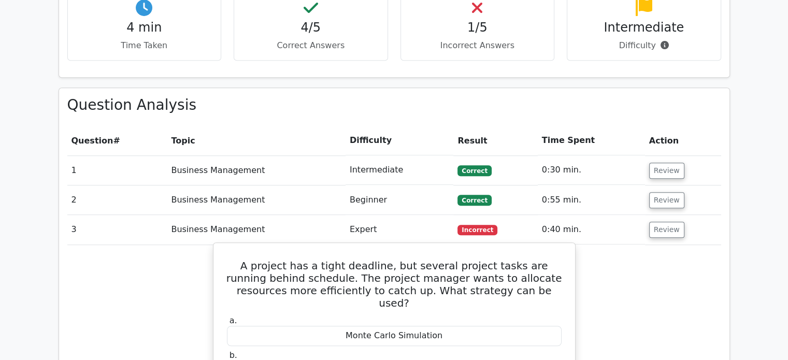
scroll to position [658, 0]
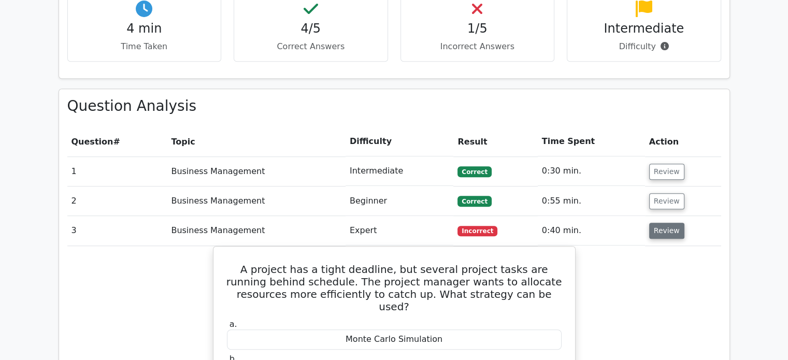
click at [664, 223] on button "Review" at bounding box center [666, 231] width 35 height 16
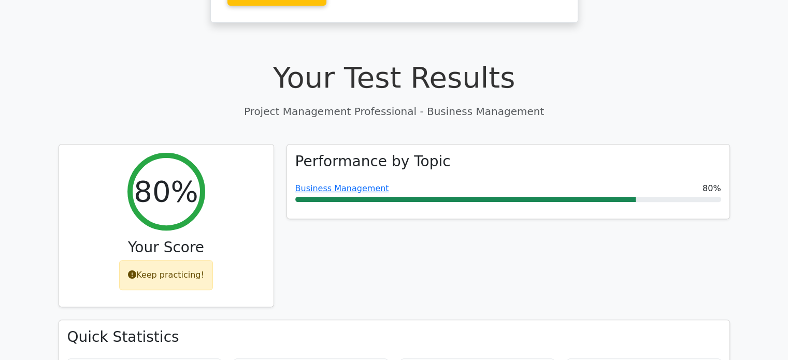
scroll to position [292, 0]
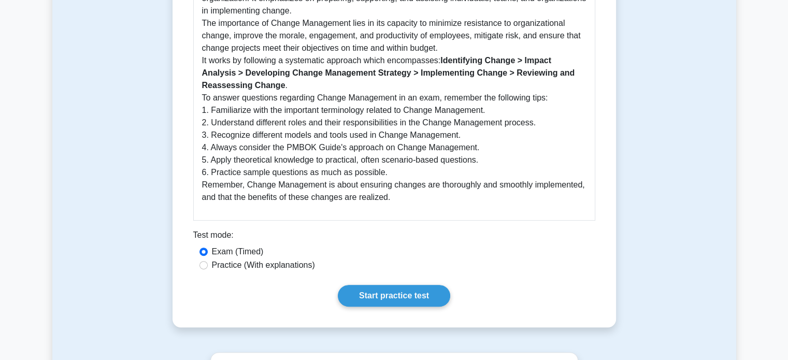
scroll to position [344, 0]
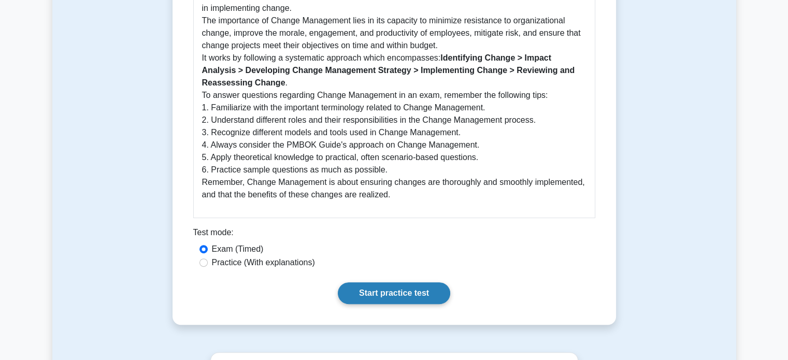
click at [387, 289] on link "Start practice test" at bounding box center [394, 293] width 112 height 22
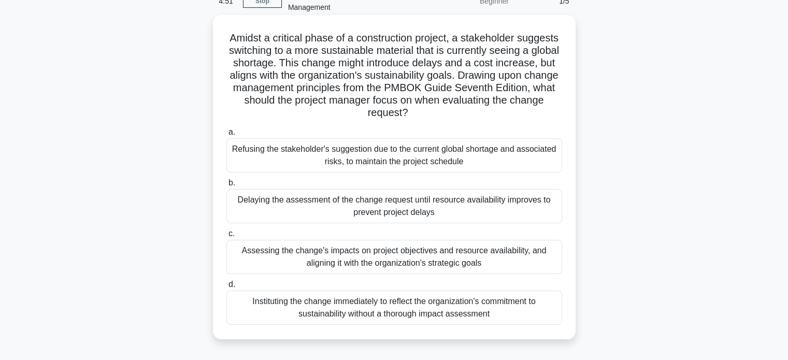
scroll to position [55, 0]
click at [355, 257] on div "Assessing the change's impacts on project objectives and resource availability,…" at bounding box center [395, 257] width 336 height 34
click at [227, 238] on input "c. Assessing the change's impacts on project objectives and resource availabili…" at bounding box center [227, 234] width 0 height 7
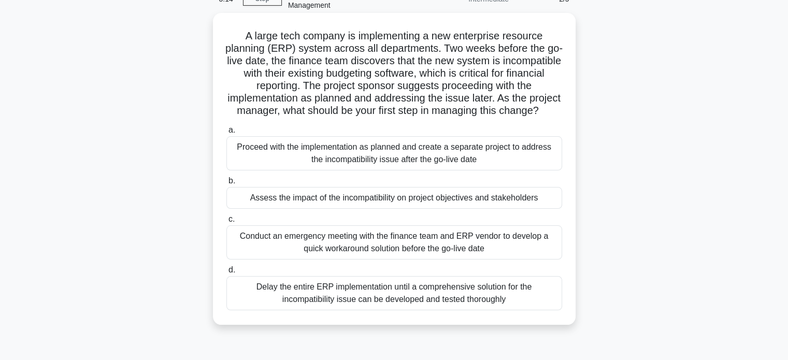
scroll to position [65, 0]
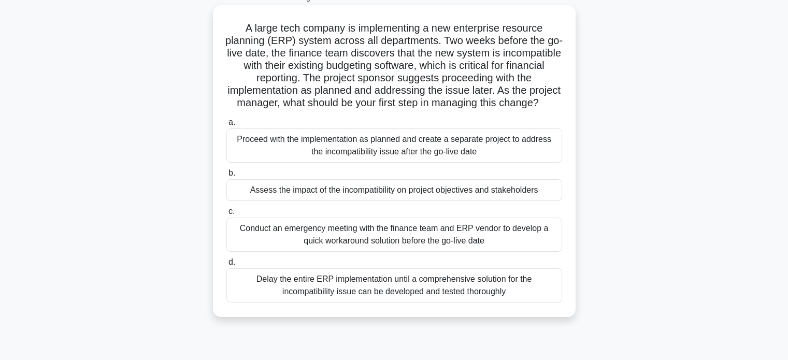
click at [378, 250] on div "Conduct an emergency meeting with the finance team and ERP vendor to develop a …" at bounding box center [395, 235] width 336 height 34
click at [227, 215] on input "c. Conduct an emergency meeting with the finance team and ERP vendor to develop…" at bounding box center [227, 211] width 0 height 7
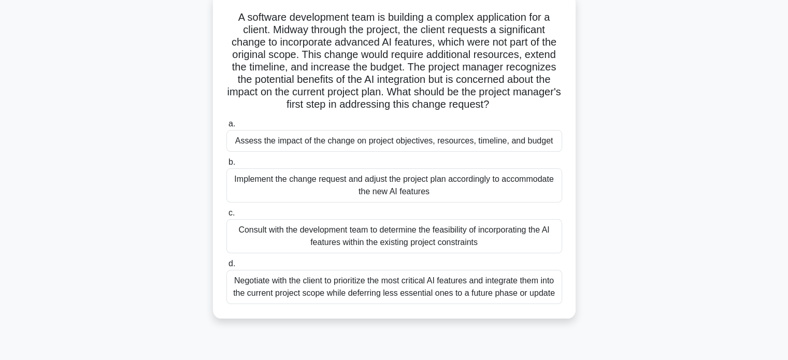
scroll to position [79, 0]
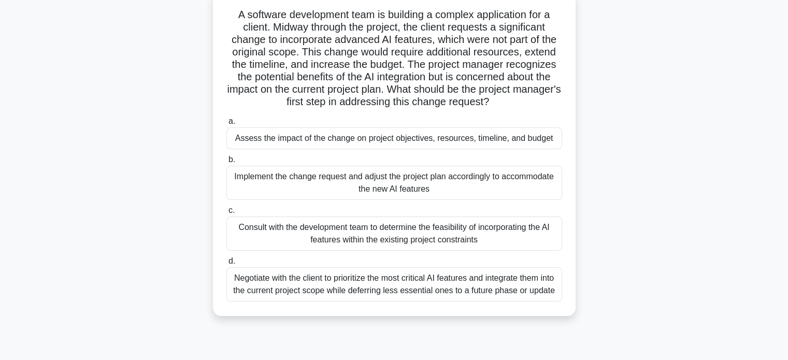
click at [352, 138] on div "Assess the impact of the change on project objectives, resources, timeline, and…" at bounding box center [395, 139] width 336 height 22
click at [227, 125] on input "a. Assess the impact of the change on project objectives, resources, timeline, …" at bounding box center [227, 121] width 0 height 7
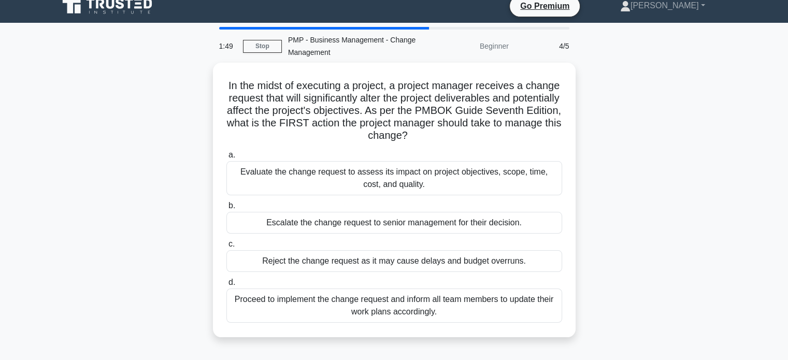
scroll to position [0, 0]
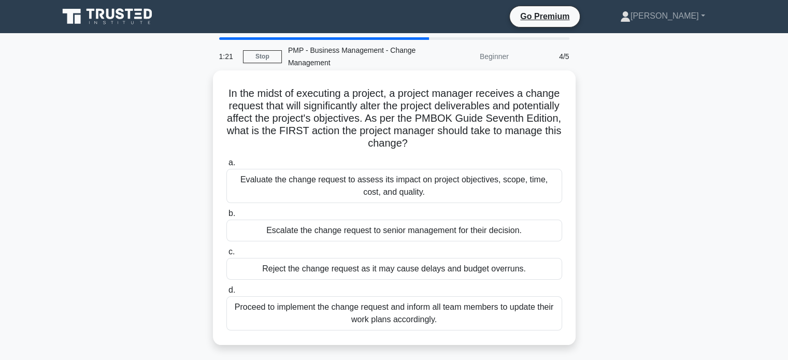
click at [373, 178] on div "Evaluate the change request to assess its impact on project objectives, scope, …" at bounding box center [395, 186] width 336 height 34
click at [227, 166] on input "a. Evaluate the change request to assess its impact on project objectives, scop…" at bounding box center [227, 163] width 0 height 7
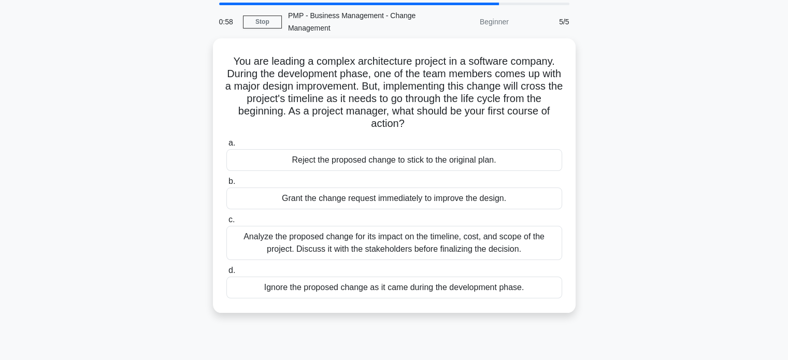
scroll to position [35, 0]
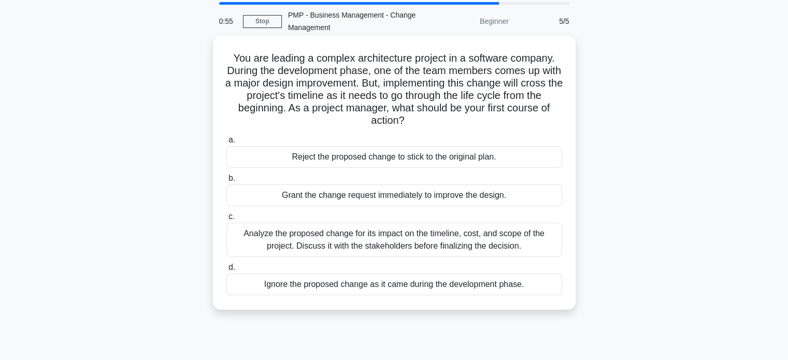
click at [360, 244] on div "Analyze the proposed change for its impact on the timeline, cost, and scope of …" at bounding box center [395, 240] width 336 height 34
click at [227, 220] on input "c. Analyze the proposed change for its impact on the timeline, cost, and scope …" at bounding box center [227, 217] width 0 height 7
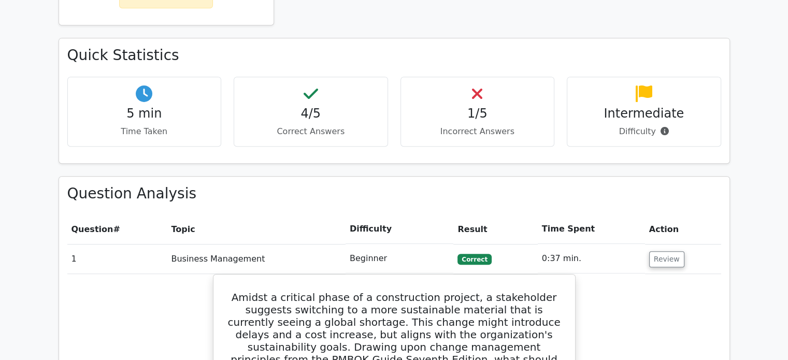
scroll to position [574, 0]
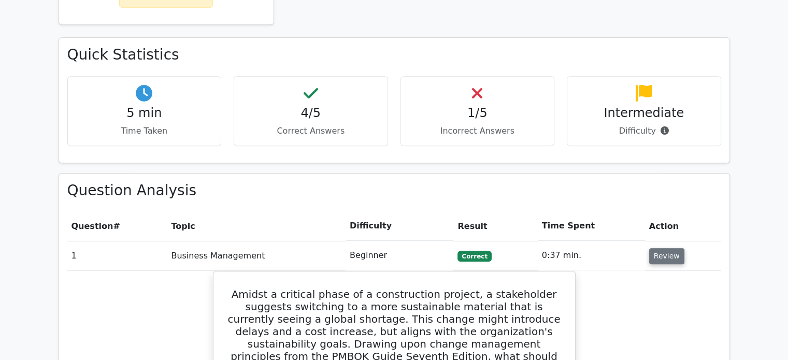
click at [660, 248] on button "Review" at bounding box center [666, 256] width 35 height 16
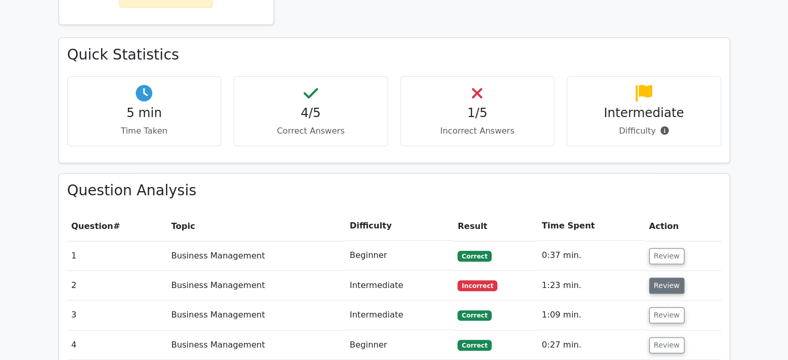
click at [664, 278] on button "Review" at bounding box center [666, 286] width 35 height 16
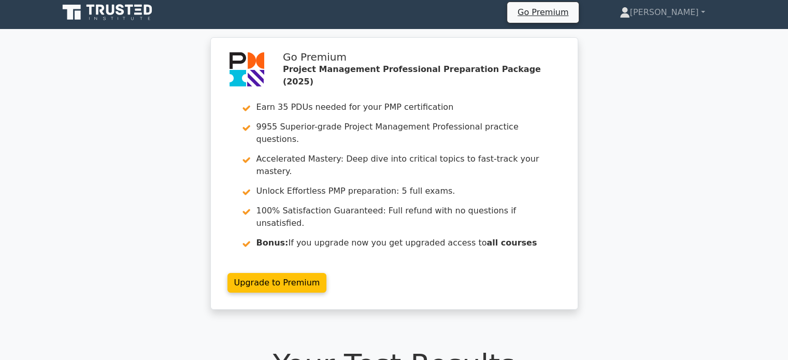
scroll to position [0, 0]
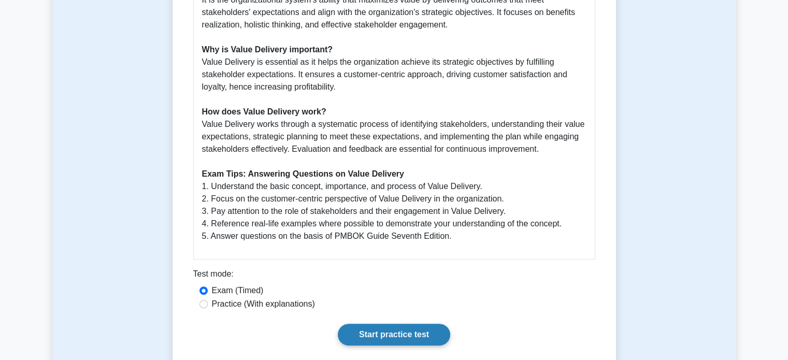
click at [385, 333] on link "Start practice test" at bounding box center [394, 335] width 112 height 22
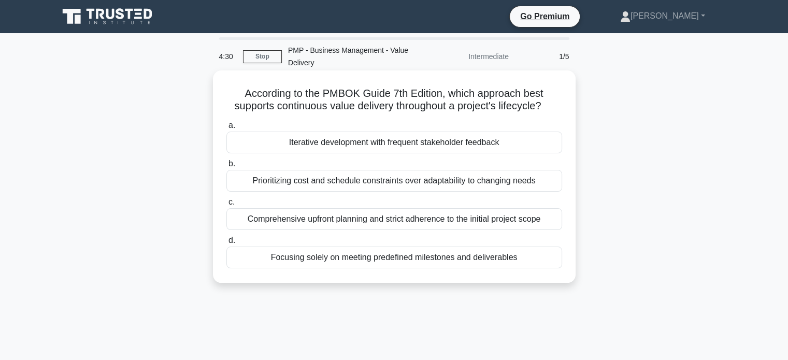
click at [405, 140] on div "Iterative development with frequent stakeholder feedback" at bounding box center [395, 143] width 336 height 22
click at [227, 129] on input "a. Iterative development with frequent stakeholder feedback" at bounding box center [227, 125] width 0 height 7
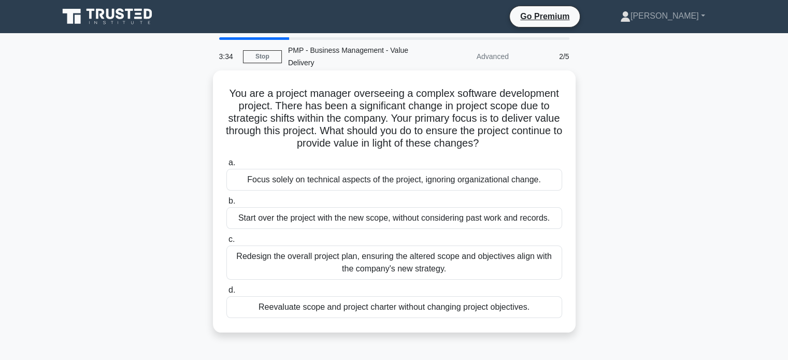
click at [350, 271] on div "Redesign the overall project plan, ensuring the altered scope and objectives al…" at bounding box center [395, 263] width 336 height 34
click at [227, 243] on input "c. Redesign the overall project plan, ensuring the altered scope and objectives…" at bounding box center [227, 239] width 0 height 7
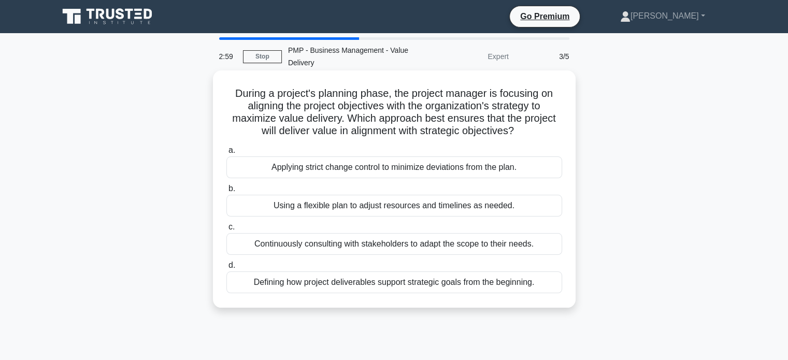
click at [350, 281] on div "Defining how project deliverables support strategic goals from the beginning." at bounding box center [395, 283] width 336 height 22
click at [227, 269] on input "d. Defining how project deliverables support strategic goals from the beginning." at bounding box center [227, 265] width 0 height 7
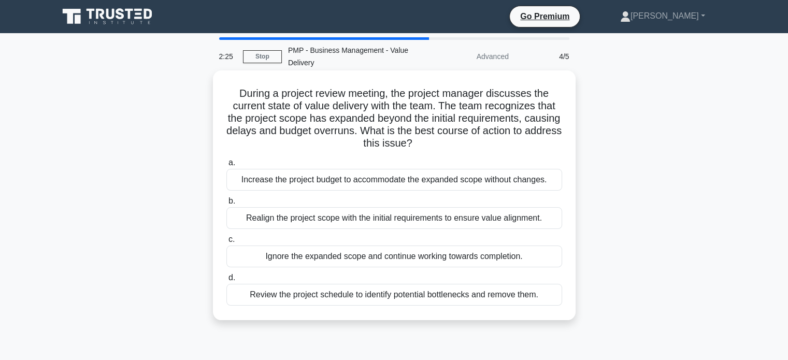
click at [360, 294] on div "Review the project schedule to identify potential bottlenecks and remove them." at bounding box center [395, 295] width 336 height 22
click at [227, 281] on input "d. Review the project schedule to identify potential bottlenecks and remove the…" at bounding box center [227, 278] width 0 height 7
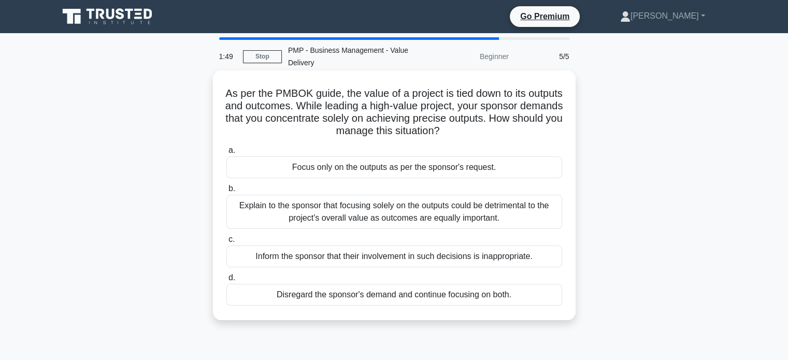
click at [365, 211] on div "Explain to the sponsor that focusing solely on the outputs could be detrimental…" at bounding box center [395, 212] width 336 height 34
click at [227, 192] on input "b. Explain to the sponsor that focusing solely on the outputs could be detrimen…" at bounding box center [227, 189] width 0 height 7
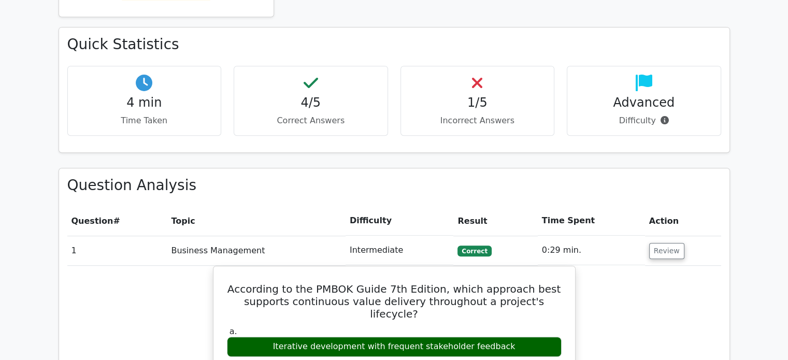
scroll to position [583, 0]
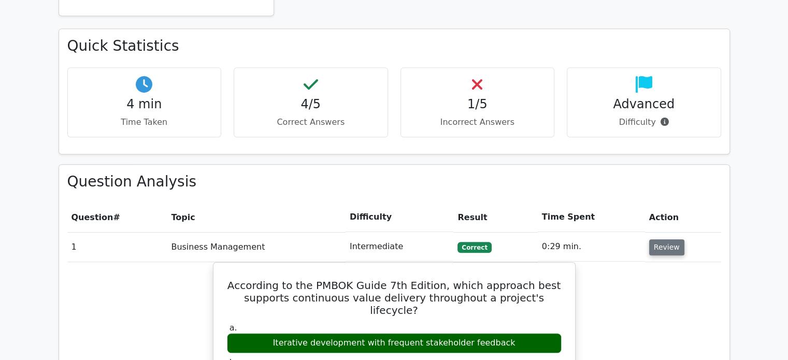
click at [664, 239] on button "Review" at bounding box center [666, 247] width 35 height 16
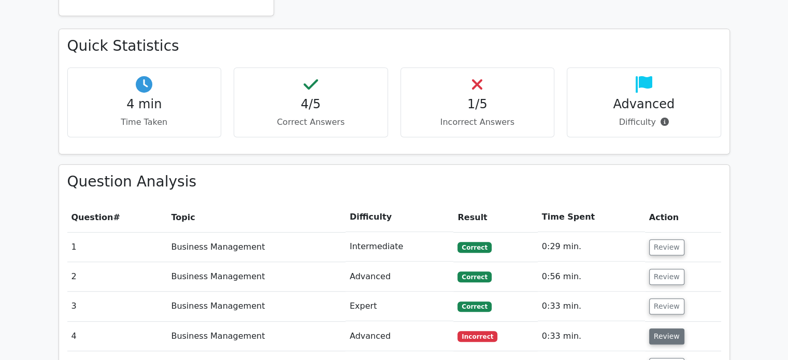
click at [668, 329] on button "Review" at bounding box center [666, 337] width 35 height 16
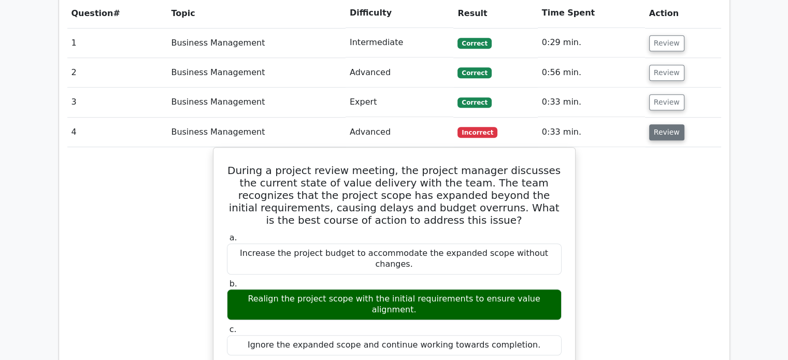
scroll to position [787, 0]
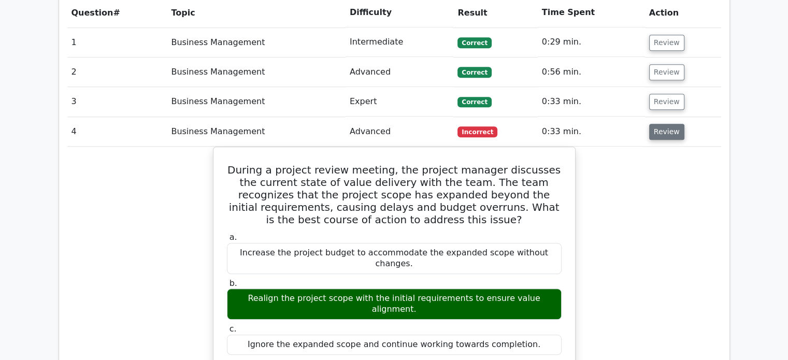
click at [668, 124] on button "Review" at bounding box center [666, 132] width 35 height 16
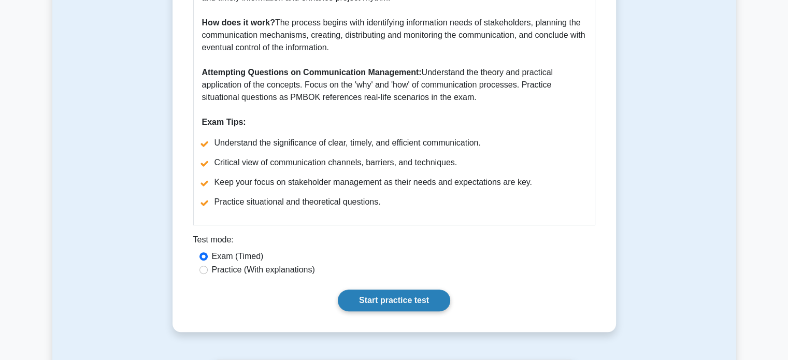
click at [390, 295] on link "Start practice test" at bounding box center [394, 301] width 112 height 22
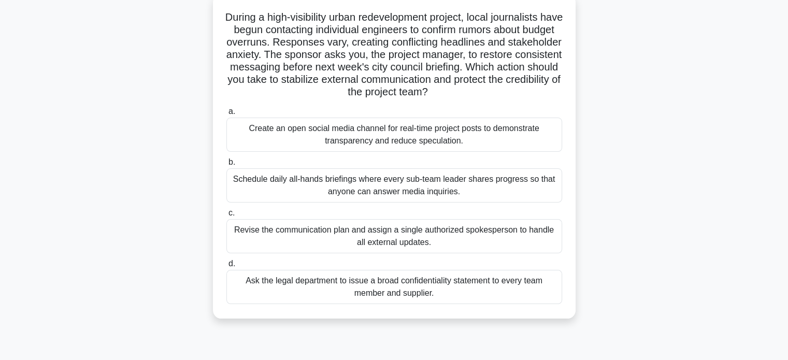
scroll to position [78, 0]
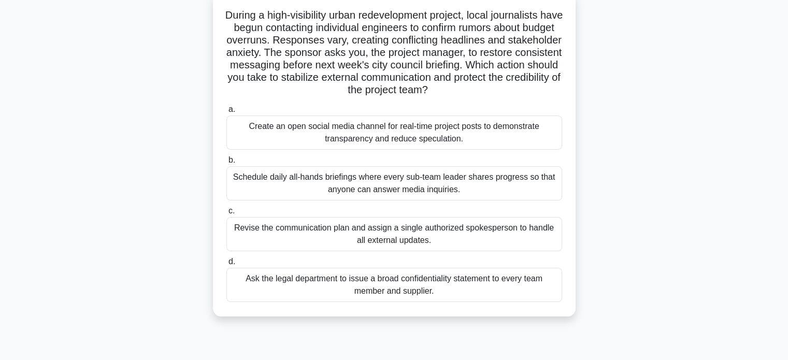
click at [458, 127] on div "Create an open social media channel for real-time project posts to demonstrate …" at bounding box center [395, 133] width 336 height 34
click at [227, 113] on input "a. Create an open social media channel for real-time project posts to demonstra…" at bounding box center [227, 109] width 0 height 7
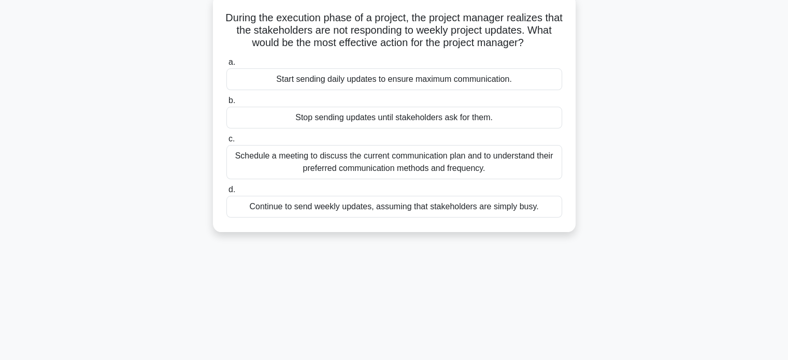
scroll to position [0, 0]
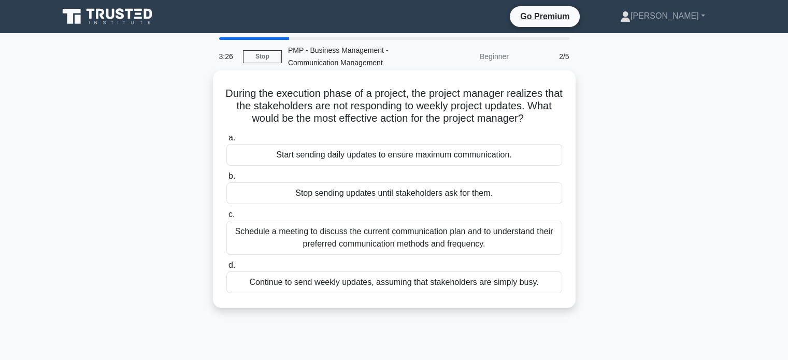
click at [446, 244] on div "Schedule a meeting to discuss the current communication plan and to understand …" at bounding box center [395, 238] width 336 height 34
click at [227, 218] on input "c. Schedule a meeting to discuss the current communication plan and to understa…" at bounding box center [227, 214] width 0 height 7
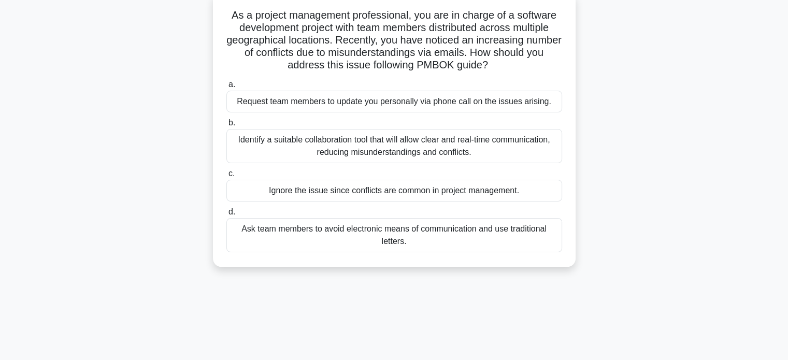
scroll to position [81, 0]
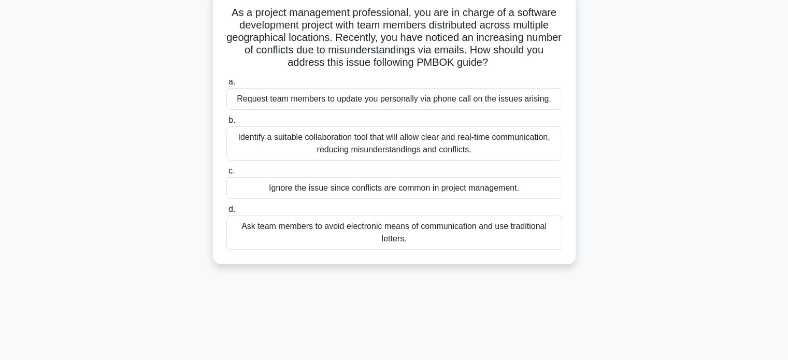
click at [404, 150] on div "Identify a suitable collaboration tool that will allow clear and real-time comm…" at bounding box center [395, 143] width 336 height 34
click at [227, 124] on input "b. Identify a suitable collaboration tool that will allow clear and real-time c…" at bounding box center [227, 120] width 0 height 7
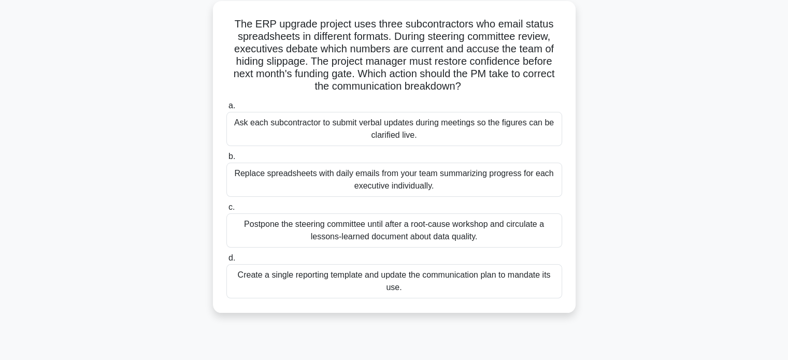
scroll to position [74, 0]
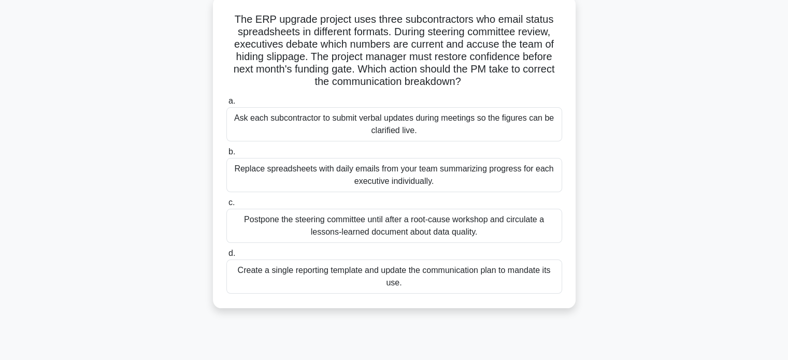
click at [363, 286] on div "Create a single reporting template and update the communication plan to mandate…" at bounding box center [395, 277] width 336 height 34
click at [227, 257] on input "d. Create a single reporting template and update the communication plan to mand…" at bounding box center [227, 253] width 0 height 7
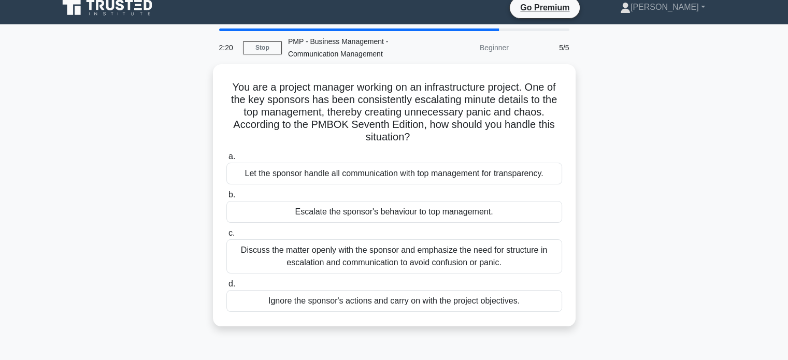
scroll to position [0, 0]
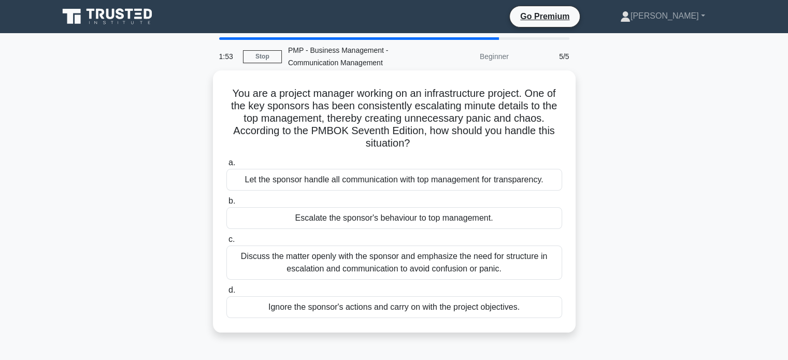
click at [435, 259] on div "Discuss the matter openly with the sponsor and emphasize the need for structure…" at bounding box center [395, 263] width 336 height 34
click at [227, 243] on input "c. Discuss the matter openly with the sponsor and emphasize the need for struct…" at bounding box center [227, 239] width 0 height 7
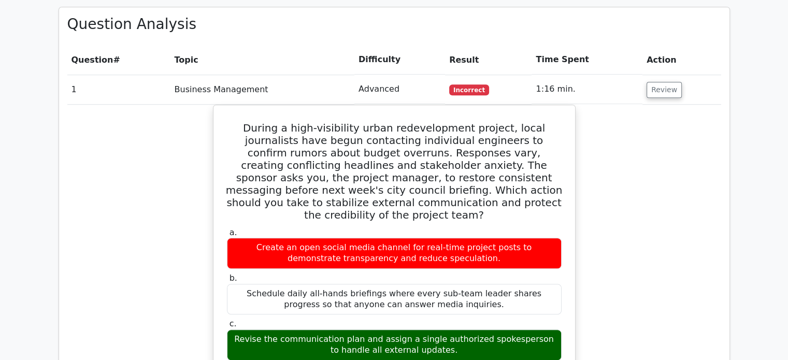
scroll to position [744, 0]
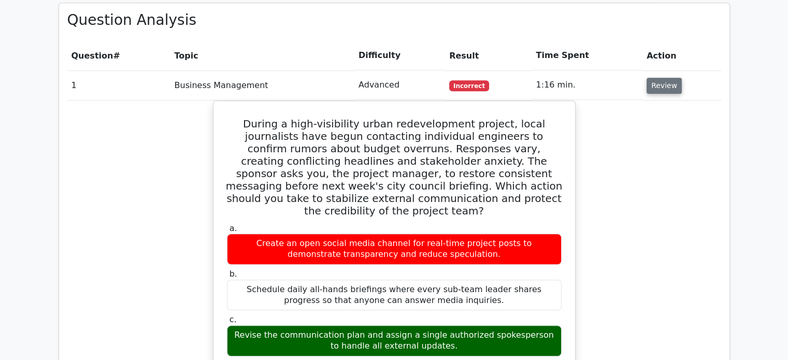
click at [659, 78] on button "Review" at bounding box center [664, 86] width 35 height 16
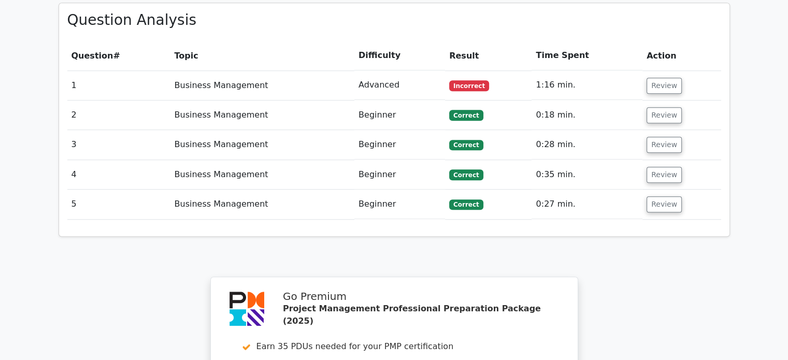
click at [658, 70] on td "Review" at bounding box center [682, 85] width 79 height 30
click at [664, 78] on button "Review" at bounding box center [664, 86] width 35 height 16
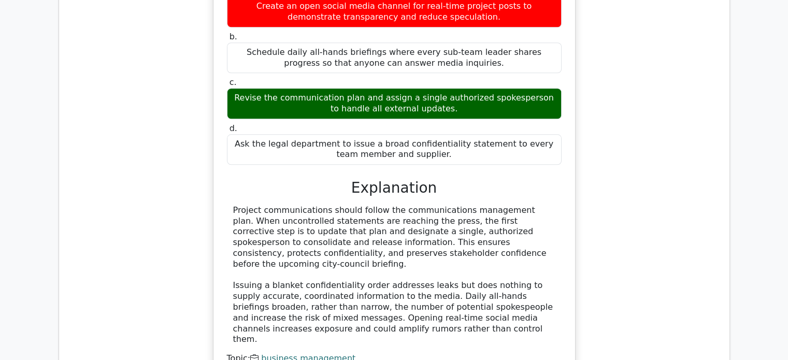
scroll to position [1001, 0]
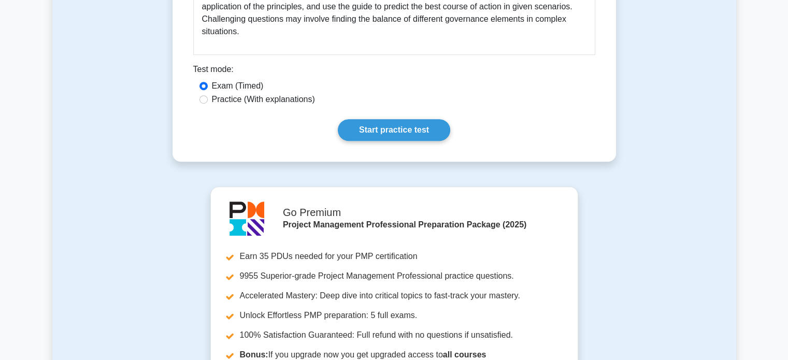
scroll to position [597, 0]
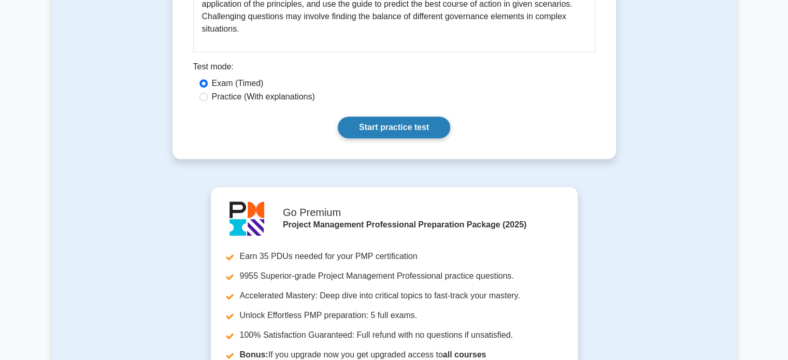
click at [381, 122] on link "Start practice test" at bounding box center [394, 128] width 112 height 22
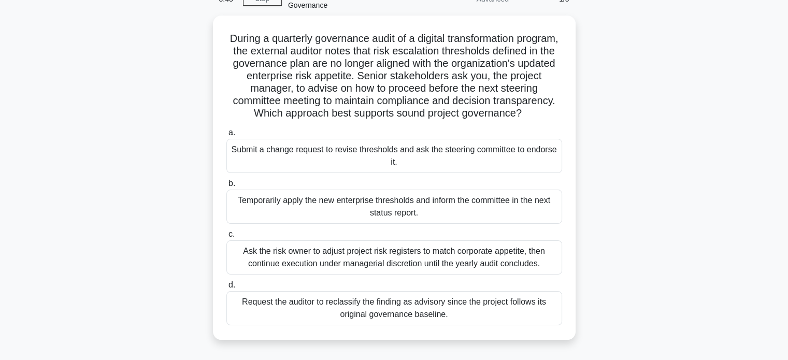
scroll to position [58, 0]
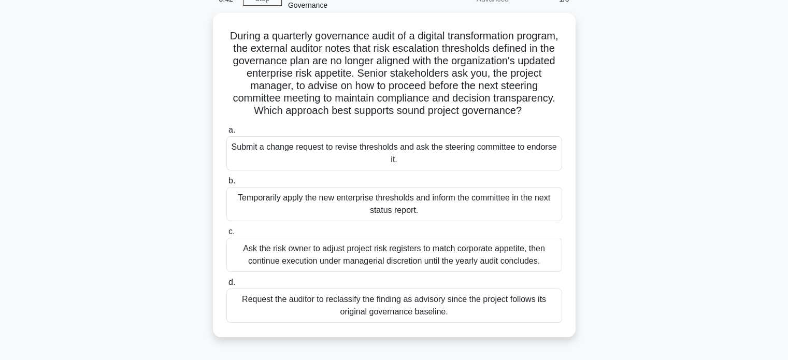
click at [523, 164] on div "Submit a change request to revise thresholds and ask the steering committee to …" at bounding box center [395, 153] width 336 height 34
click at [227, 134] on input "a. Submit a change request to revise thresholds and ask the steering committee …" at bounding box center [227, 130] width 0 height 7
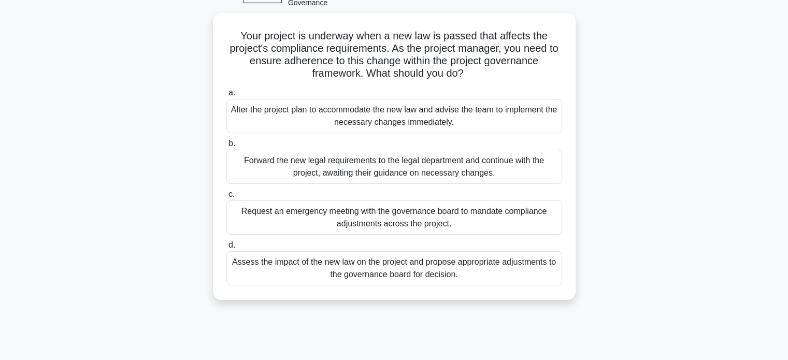
scroll to position [86, 0]
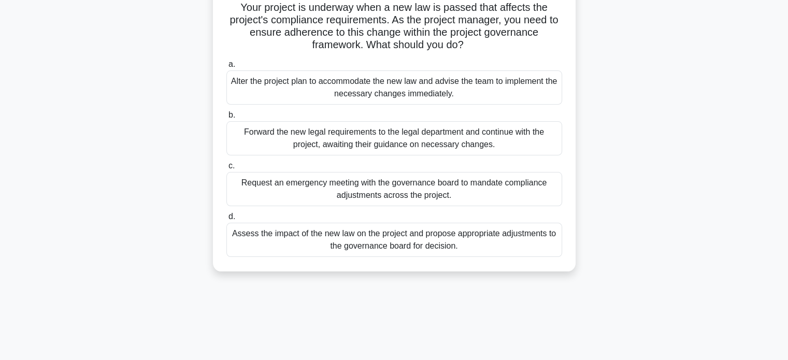
click at [537, 244] on div "Assess the impact of the new law on the project and propose appropriate adjustm…" at bounding box center [395, 240] width 336 height 34
click at [227, 220] on input "d. Assess the impact of the new law on the project and propose appropriate adju…" at bounding box center [227, 217] width 0 height 7
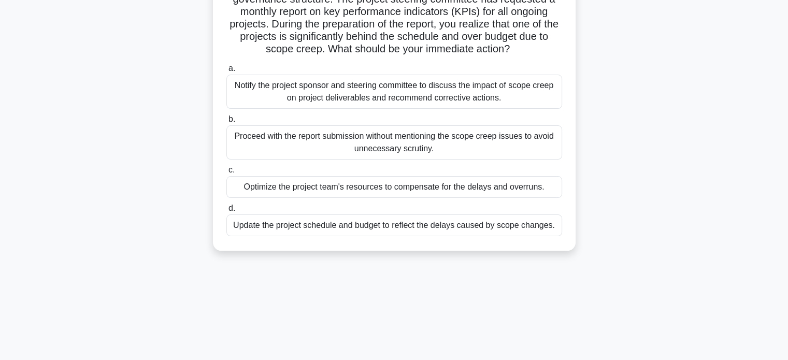
scroll to position [110, 0]
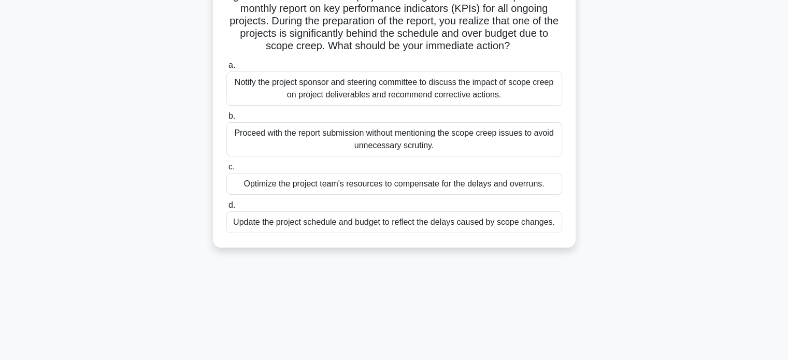
click at [487, 93] on div "Notify the project sponsor and steering committee to discuss the impact of scop…" at bounding box center [395, 89] width 336 height 34
click at [227, 69] on input "a. Notify the project sponsor and steering committee to discuss the impact of s…" at bounding box center [227, 65] width 0 height 7
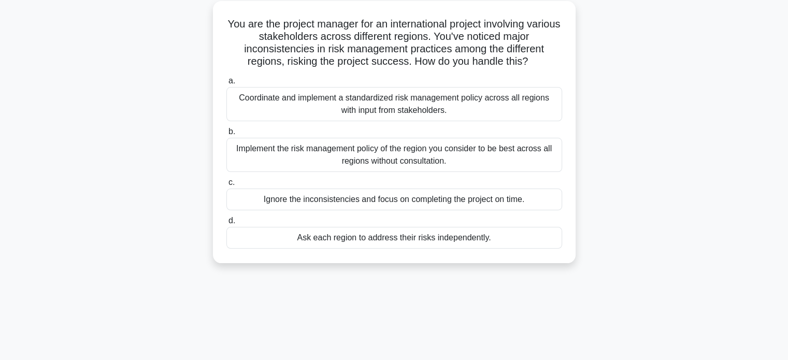
scroll to position [73, 0]
click at [487, 93] on div "Coordinate and implement a standardized risk management policy across all regio…" at bounding box center [395, 104] width 336 height 34
click at [227, 84] on input "a. Coordinate and implement a standardized risk management policy across all re…" at bounding box center [227, 80] width 0 height 7
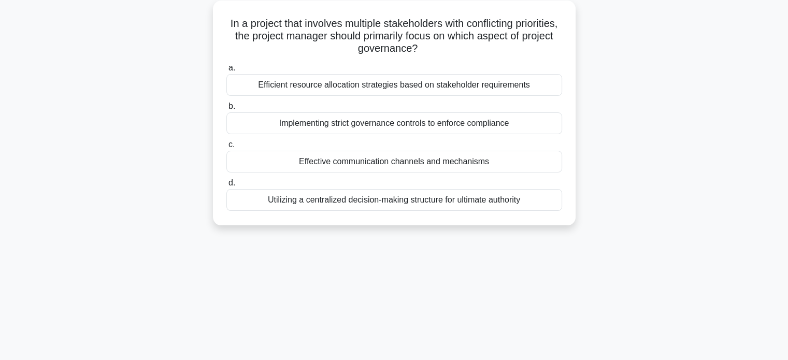
scroll to position [0, 0]
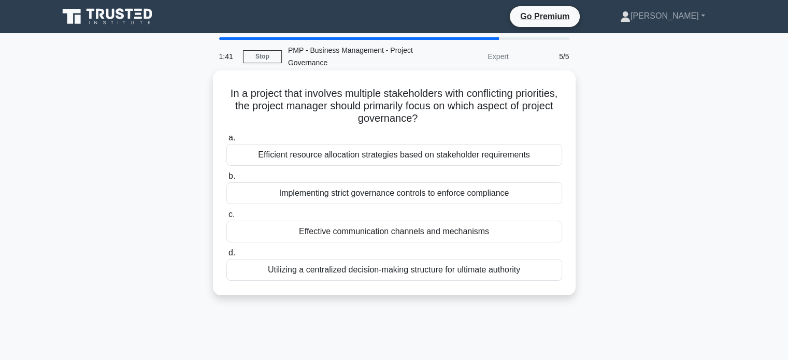
click at [461, 272] on div "Utilizing a centralized decision-making structure for ultimate authority" at bounding box center [395, 270] width 336 height 22
click at [227, 257] on input "d. Utilizing a centralized decision-making structure for ultimate authority" at bounding box center [227, 253] width 0 height 7
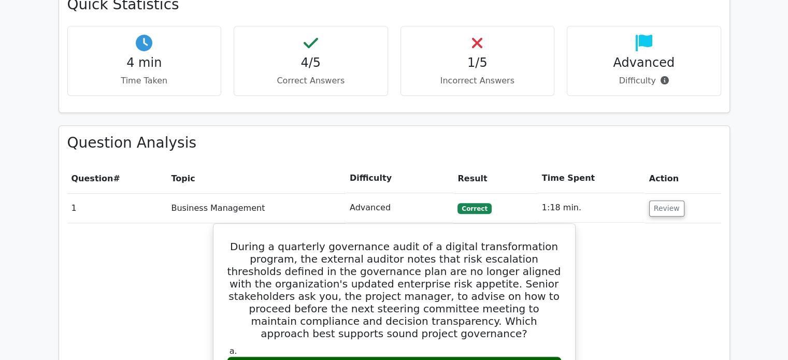
scroll to position [625, 0]
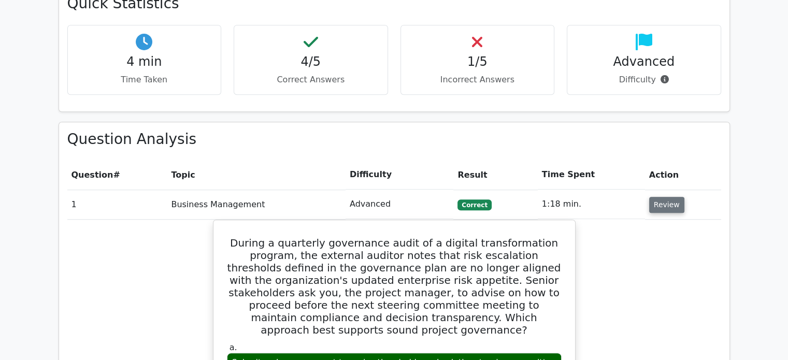
click at [671, 197] on button "Review" at bounding box center [666, 205] width 35 height 16
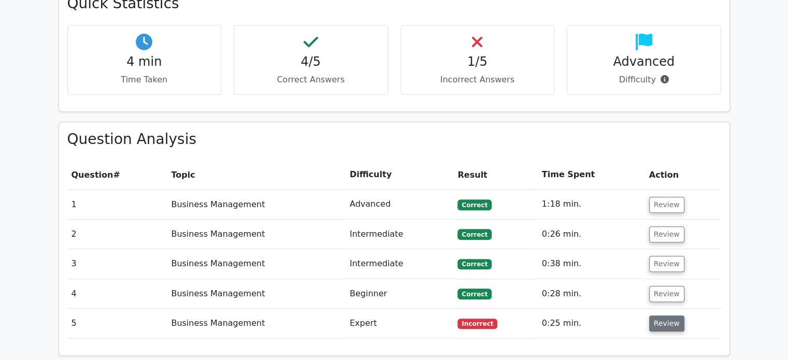
click at [668, 316] on button "Review" at bounding box center [666, 324] width 35 height 16
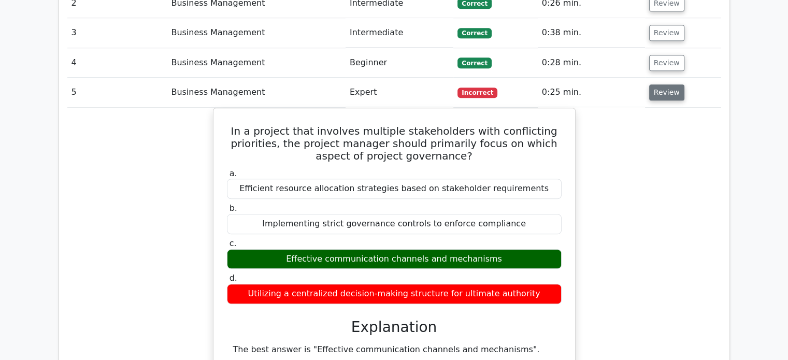
scroll to position [857, 0]
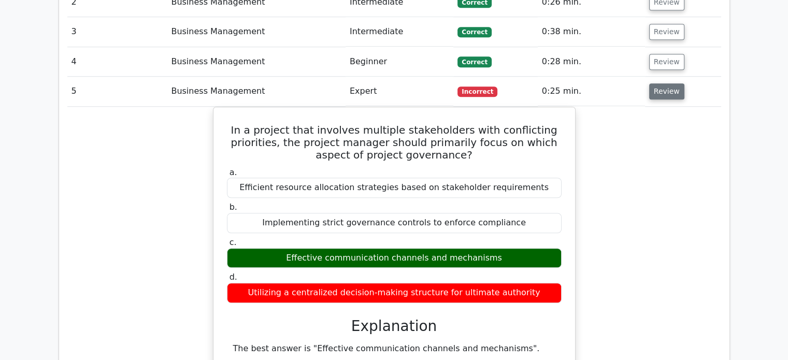
click at [673, 83] on button "Review" at bounding box center [666, 91] width 35 height 16
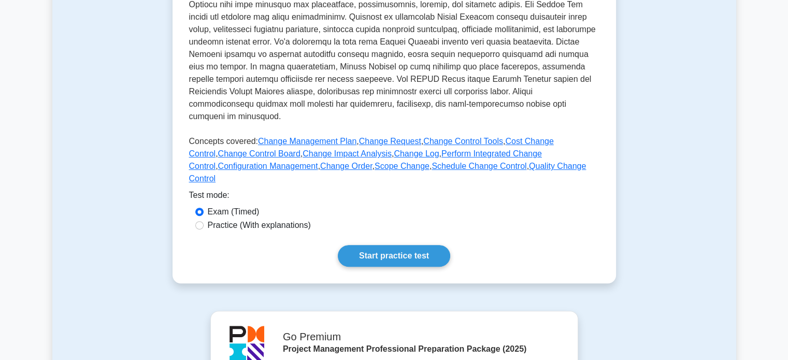
scroll to position [359, 0]
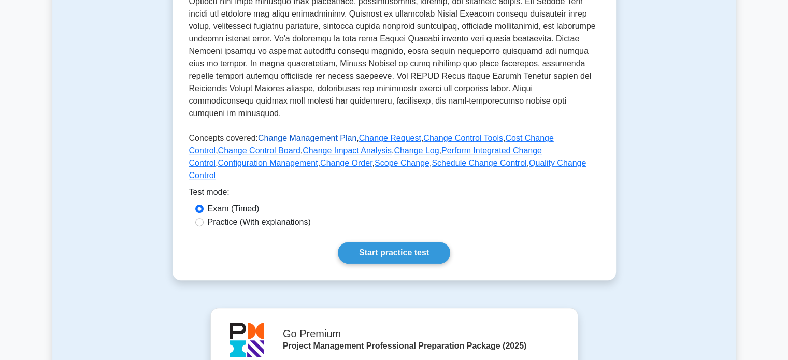
click at [311, 134] on link "Change Management Plan" at bounding box center [307, 138] width 98 height 9
